Goal: Find specific page/section: Find specific page/section

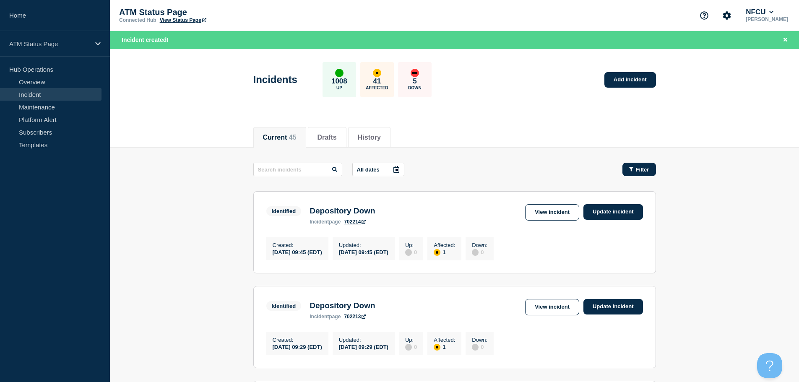
click at [640, 170] on span "Filter" at bounding box center [642, 169] width 13 height 6
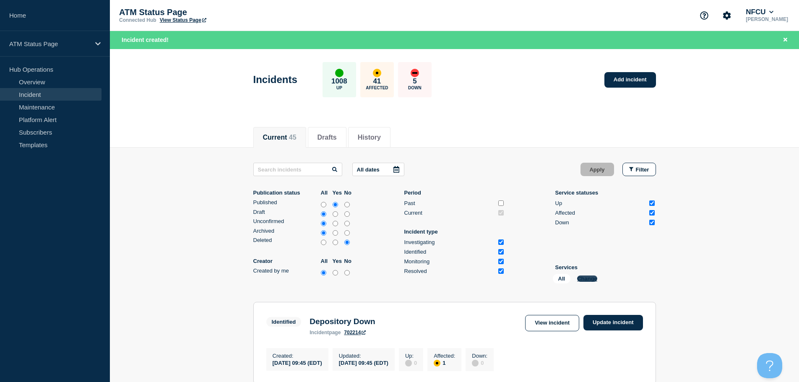
click at [587, 276] on button "Change" at bounding box center [587, 278] width 20 height 6
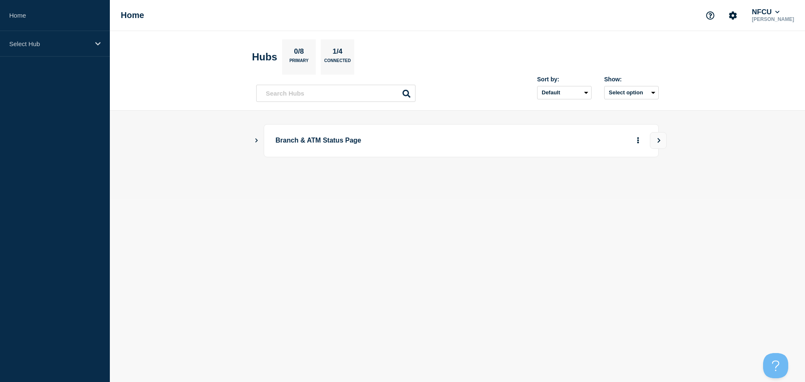
click at [256, 141] on icon "Show Connected Hubs" at bounding box center [256, 140] width 3 height 4
click at [620, 184] on button "See overview" at bounding box center [609, 182] width 44 height 17
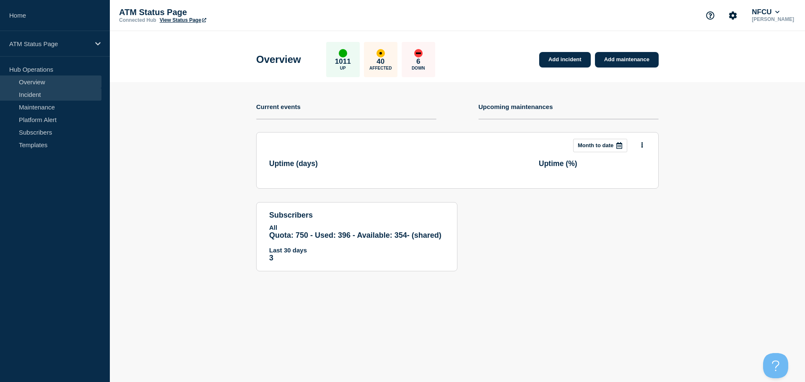
click at [45, 91] on link "Incident" at bounding box center [50, 94] width 101 height 13
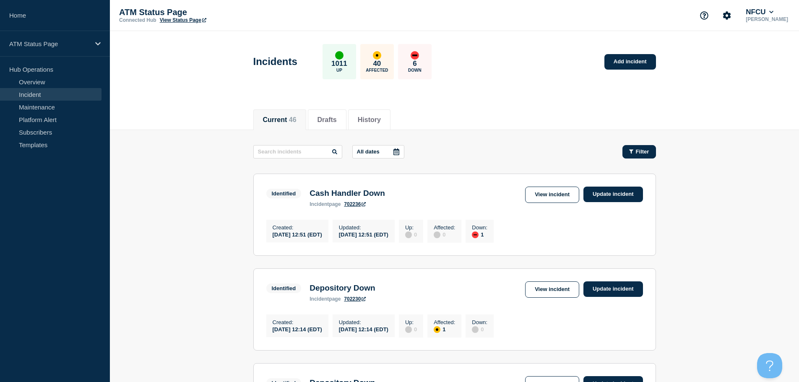
click at [649, 149] on span "Filter" at bounding box center [642, 151] width 13 height 6
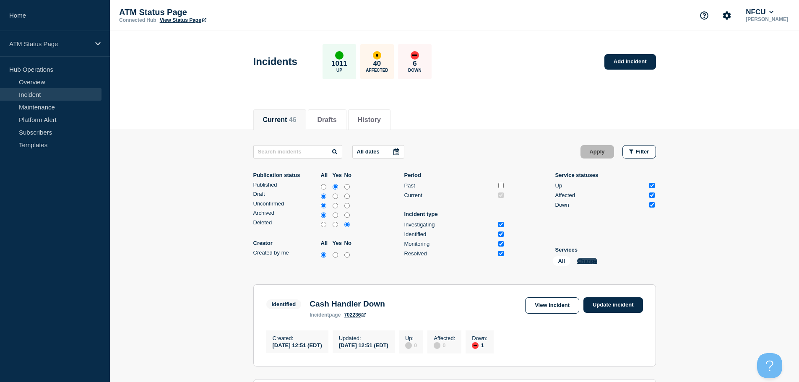
click at [589, 261] on button "Change" at bounding box center [587, 261] width 20 height 6
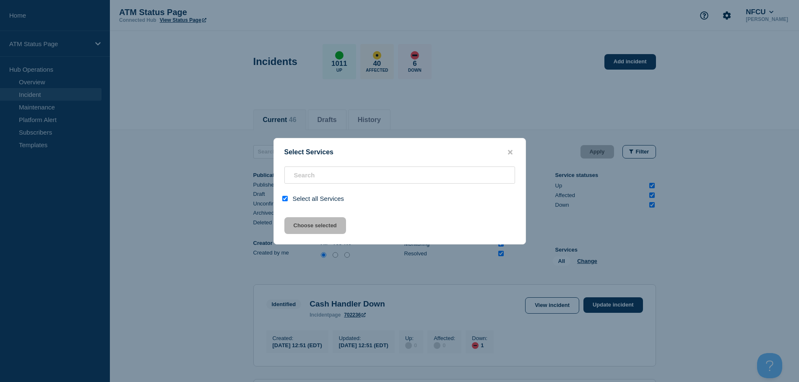
checkbox input "true"
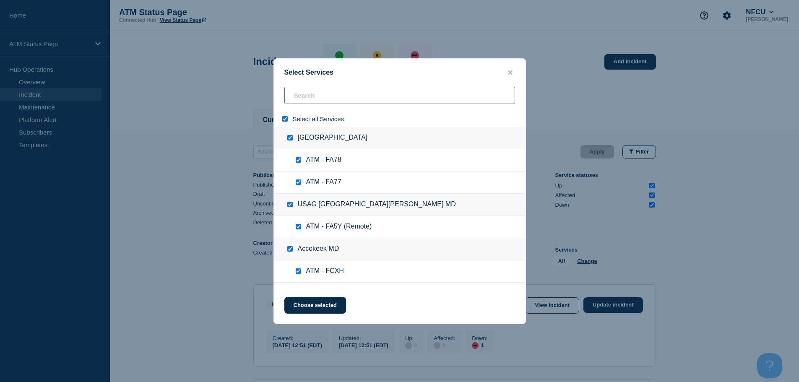
click at [318, 96] on input "search" at bounding box center [399, 95] width 231 height 17
type input "f"
click at [510, 72] on icon "close button" at bounding box center [510, 72] width 5 height 5
